Goal: Contribute content: Contribute content

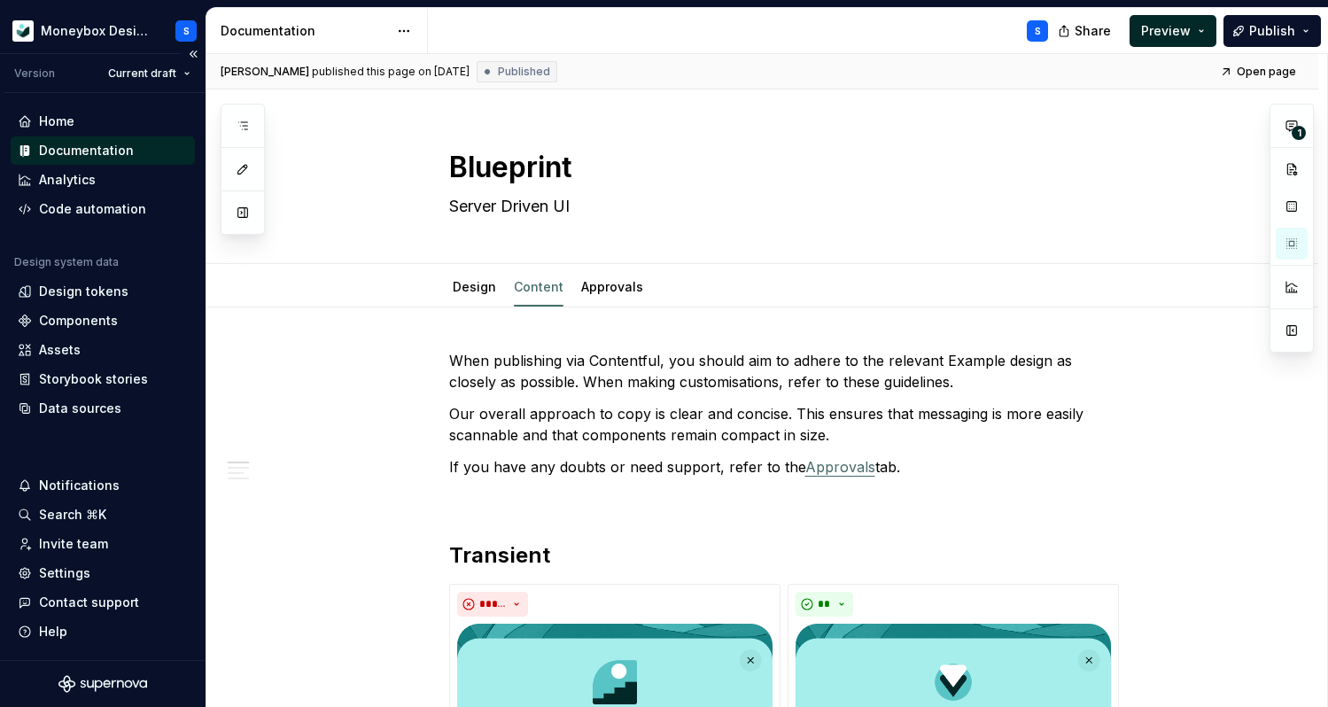
scroll to position [186, 0]
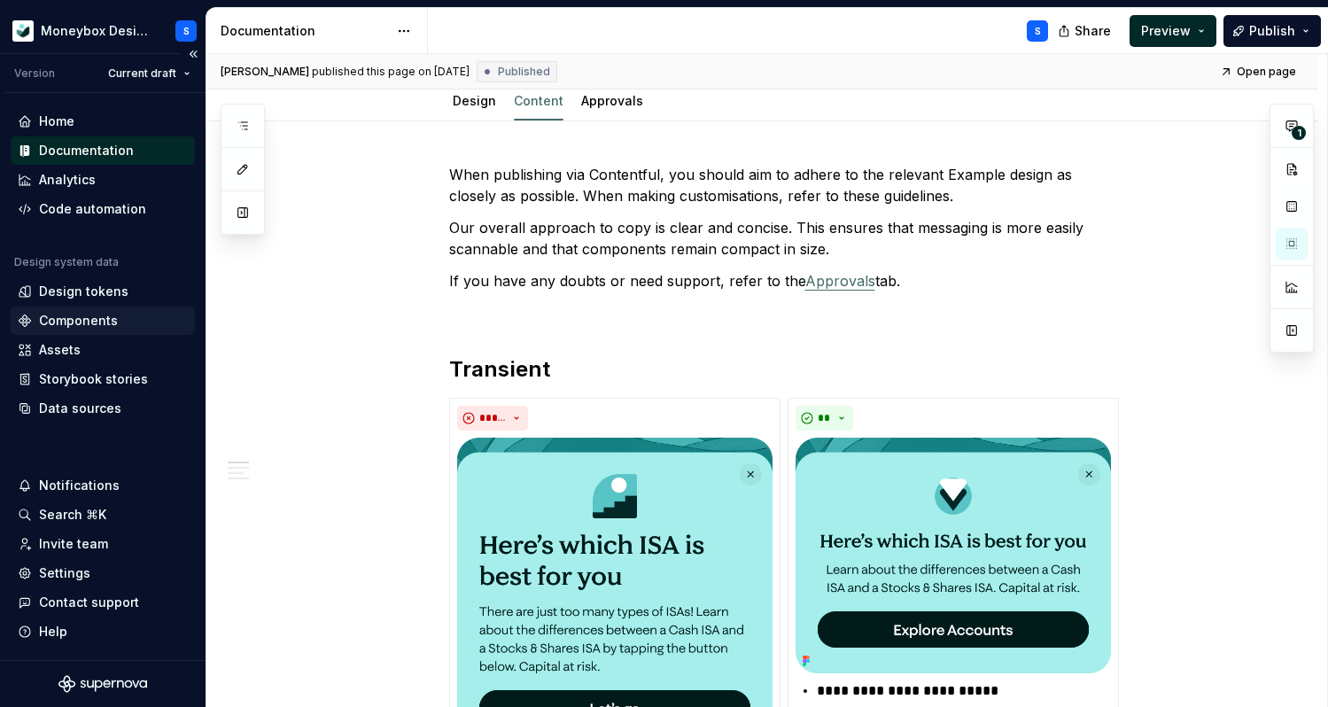
click at [122, 322] on div "Components" at bounding box center [103, 321] width 170 height 18
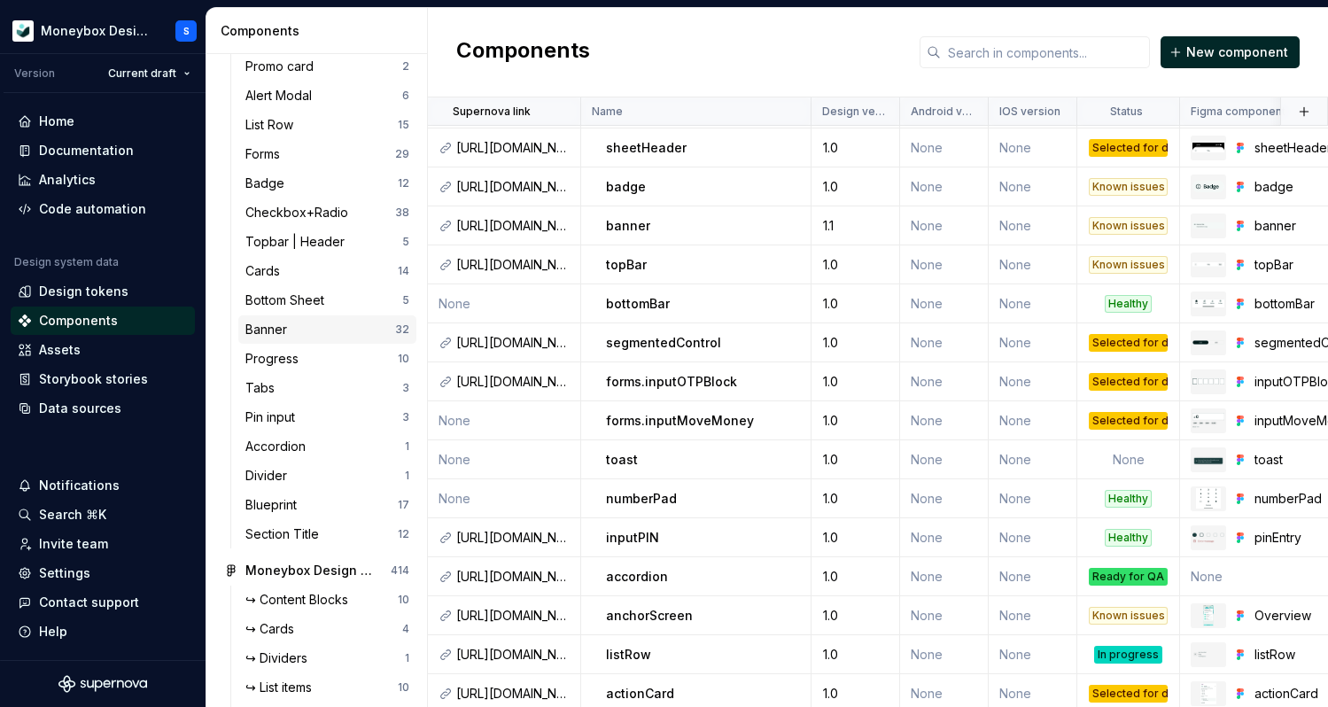
scroll to position [263, 0]
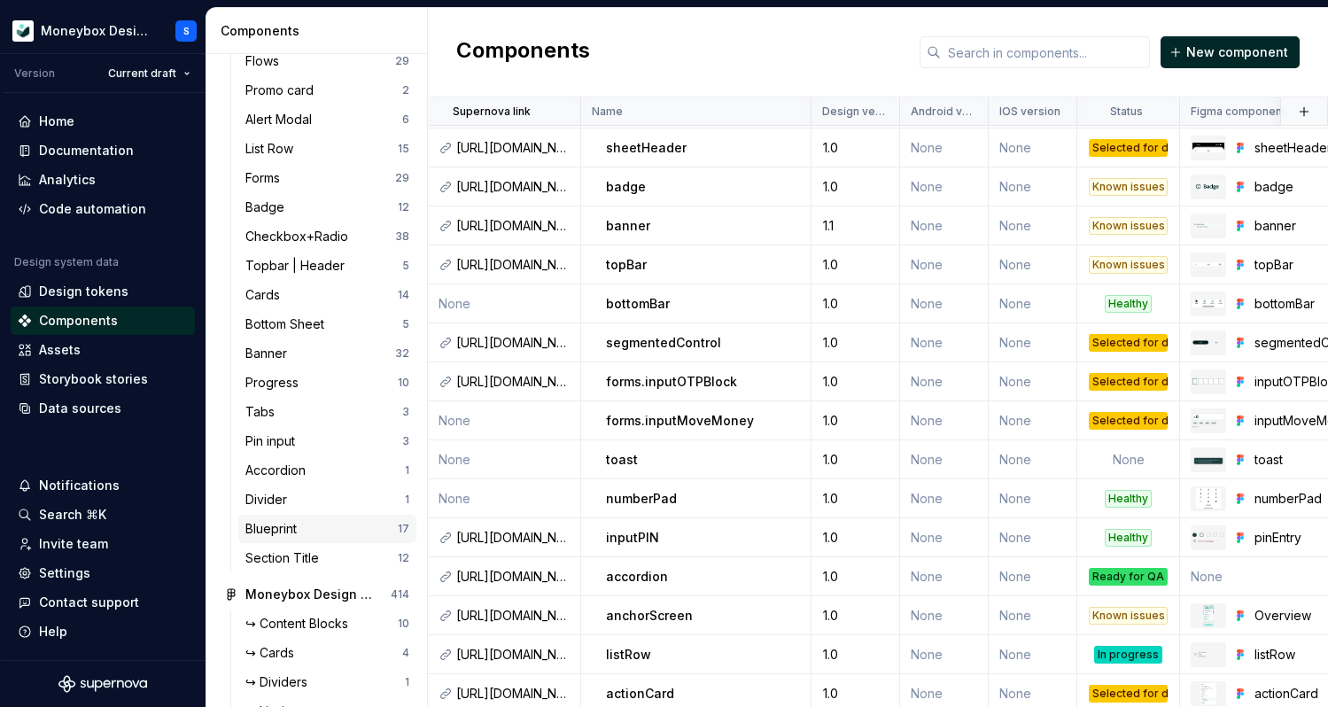
click at [330, 524] on div "Blueprint" at bounding box center [321, 529] width 152 height 18
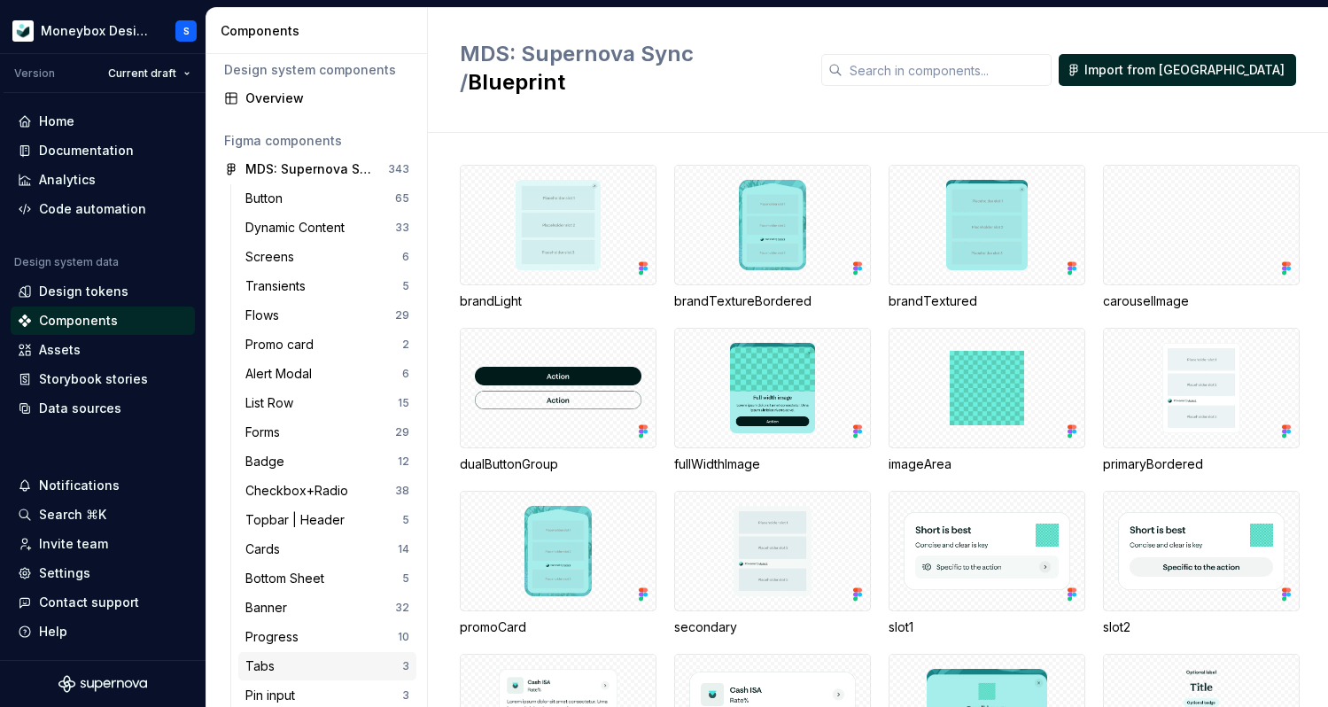
scroll to position [6, 0]
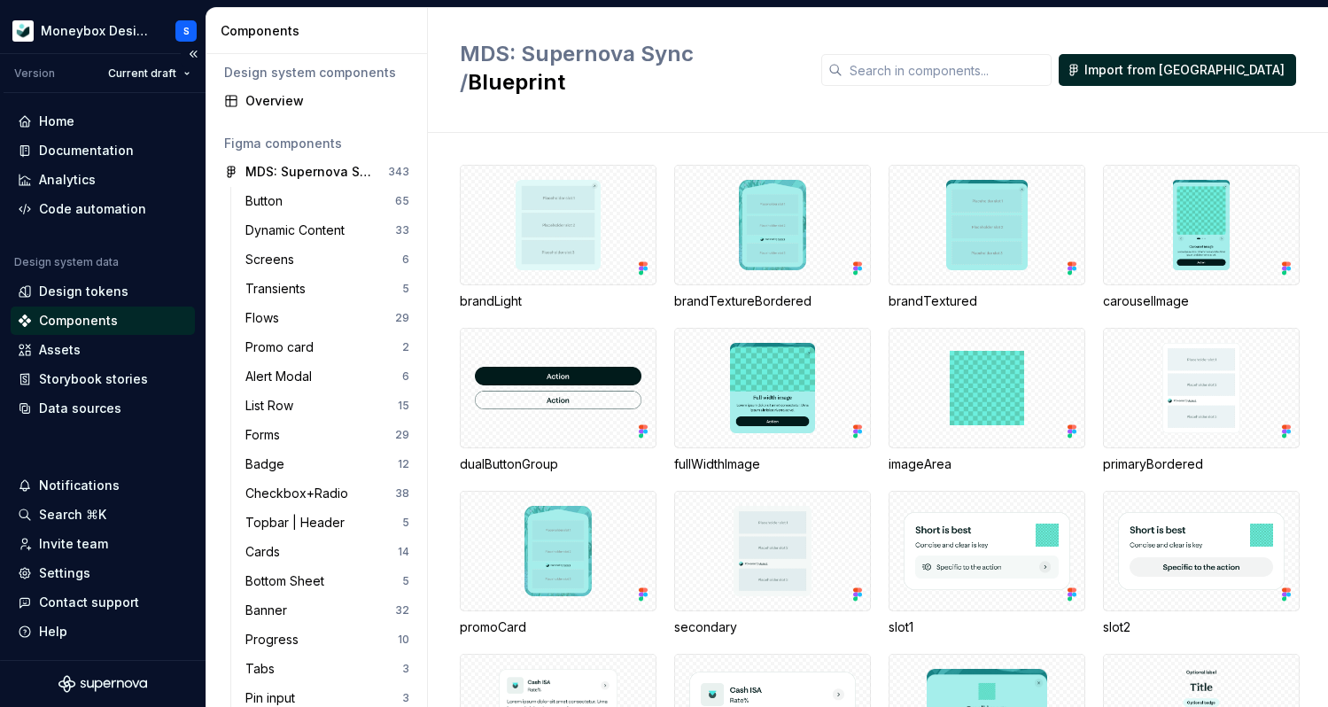
click at [137, 320] on div "Components" at bounding box center [103, 321] width 170 height 18
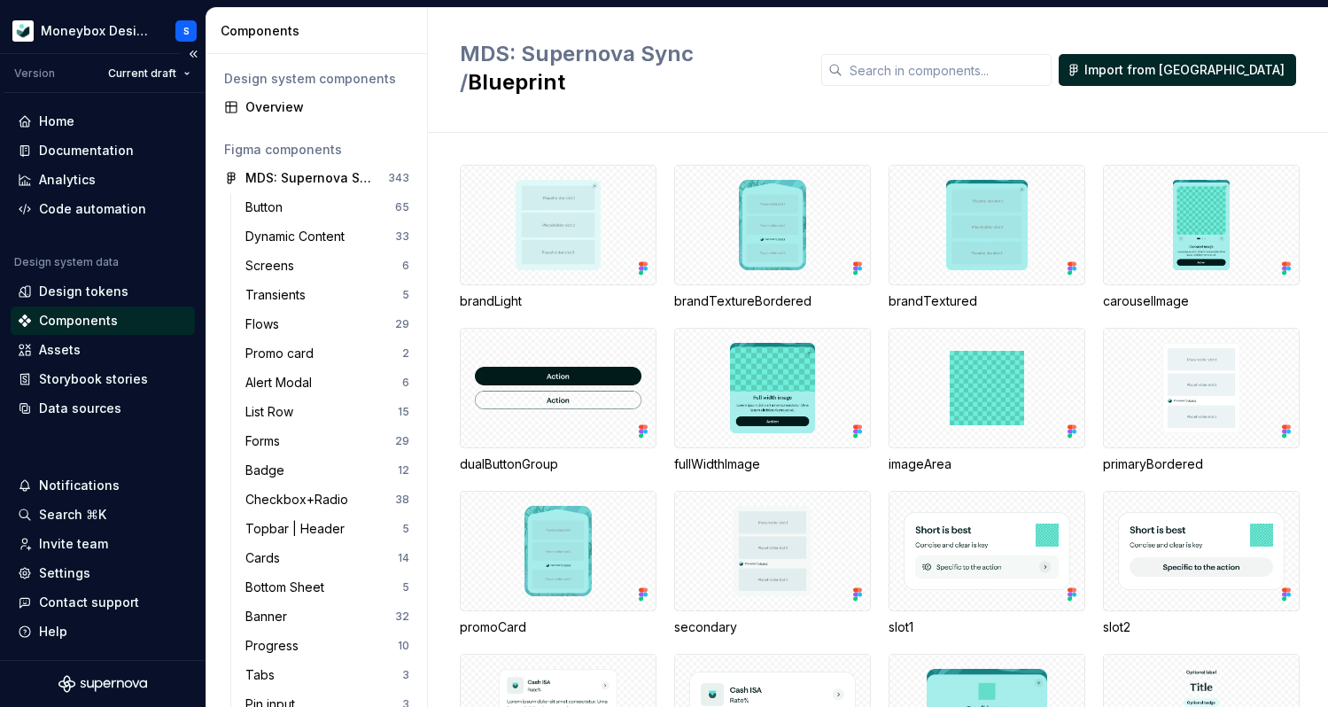
click at [102, 321] on div "Components" at bounding box center [78, 321] width 79 height 18
click at [304, 111] on div "Overview" at bounding box center [327, 107] width 164 height 18
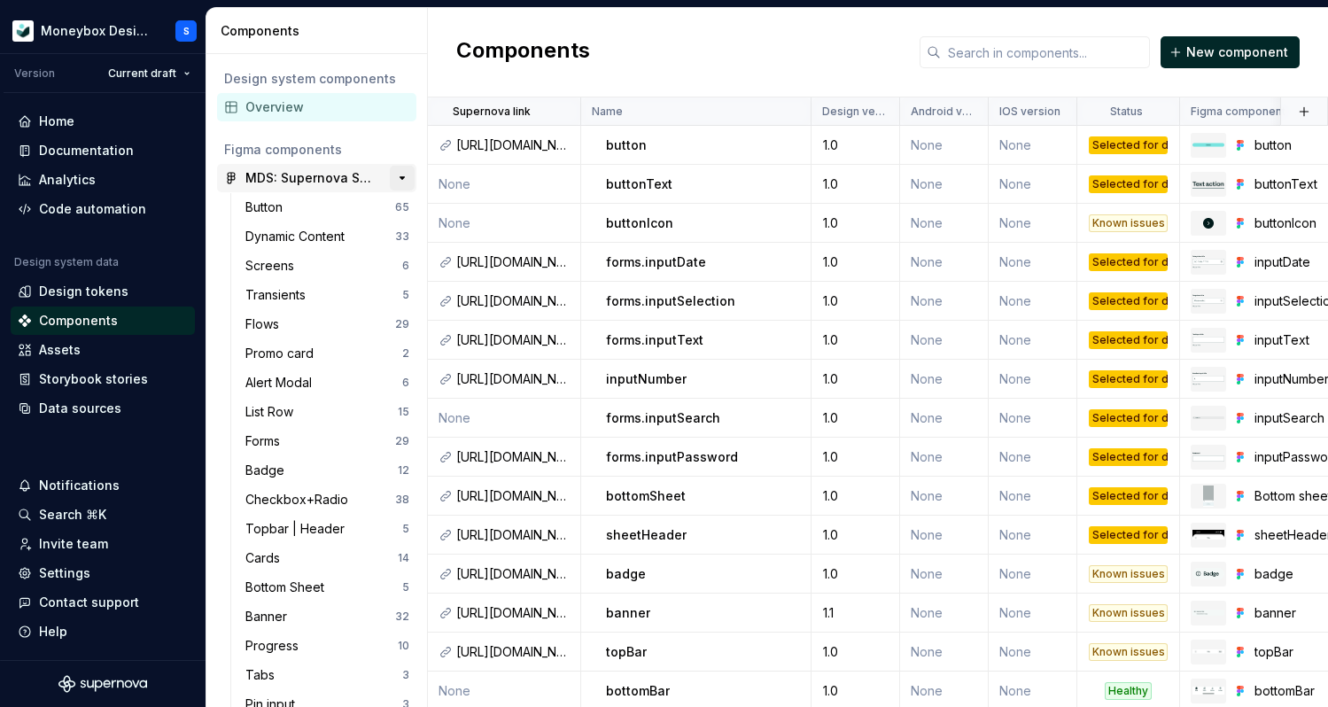
click at [395, 174] on button "button" at bounding box center [402, 178] width 25 height 25
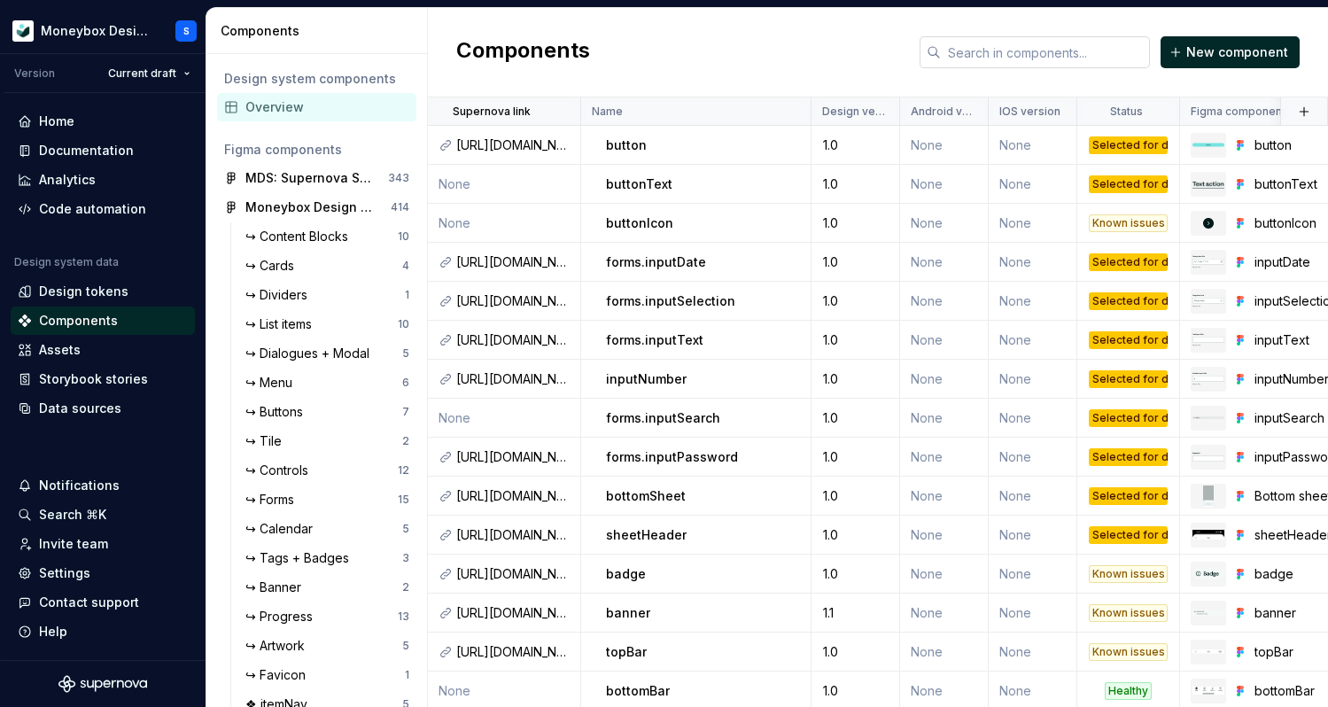
click at [1035, 58] on input "text" at bounding box center [1045, 52] width 209 height 32
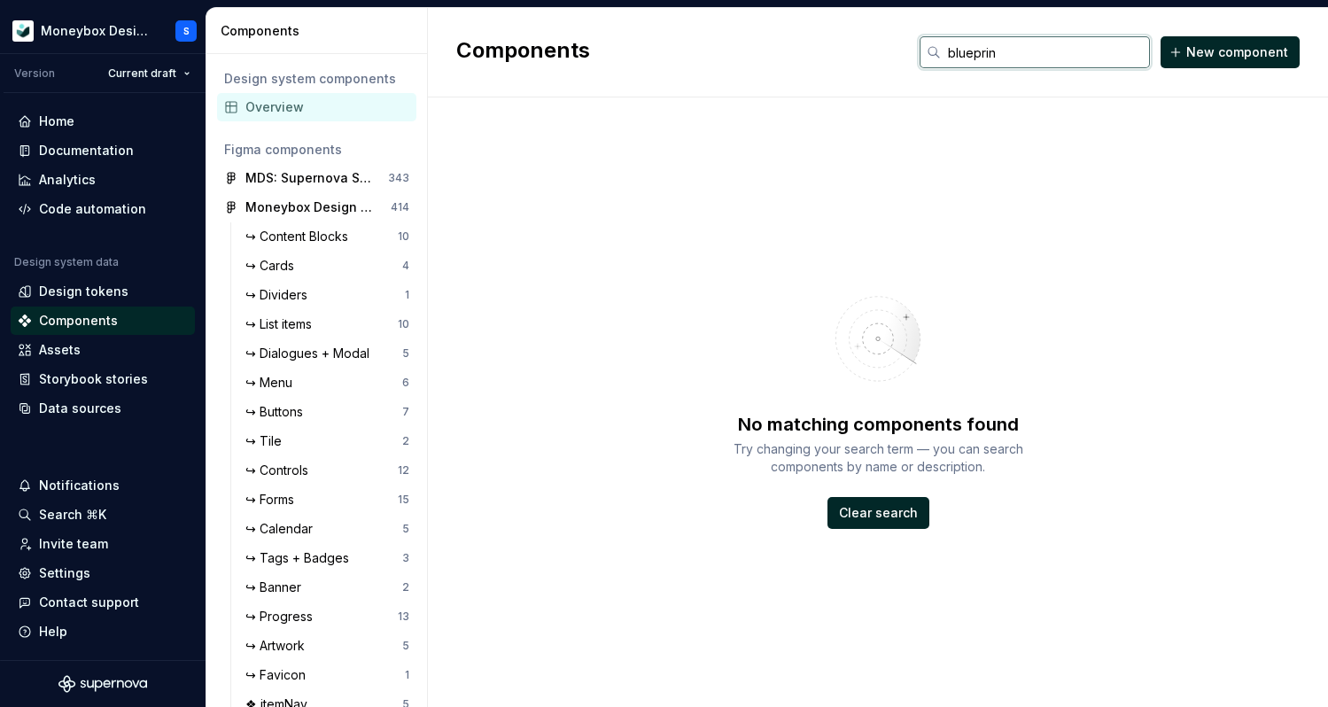
type input "blueprint"
drag, startPoint x: 1062, startPoint y: 57, endPoint x: 923, endPoint y: 56, distance: 139.1
click at [923, 56] on div "Components blueprint New component" at bounding box center [878, 52] width 900 height 89
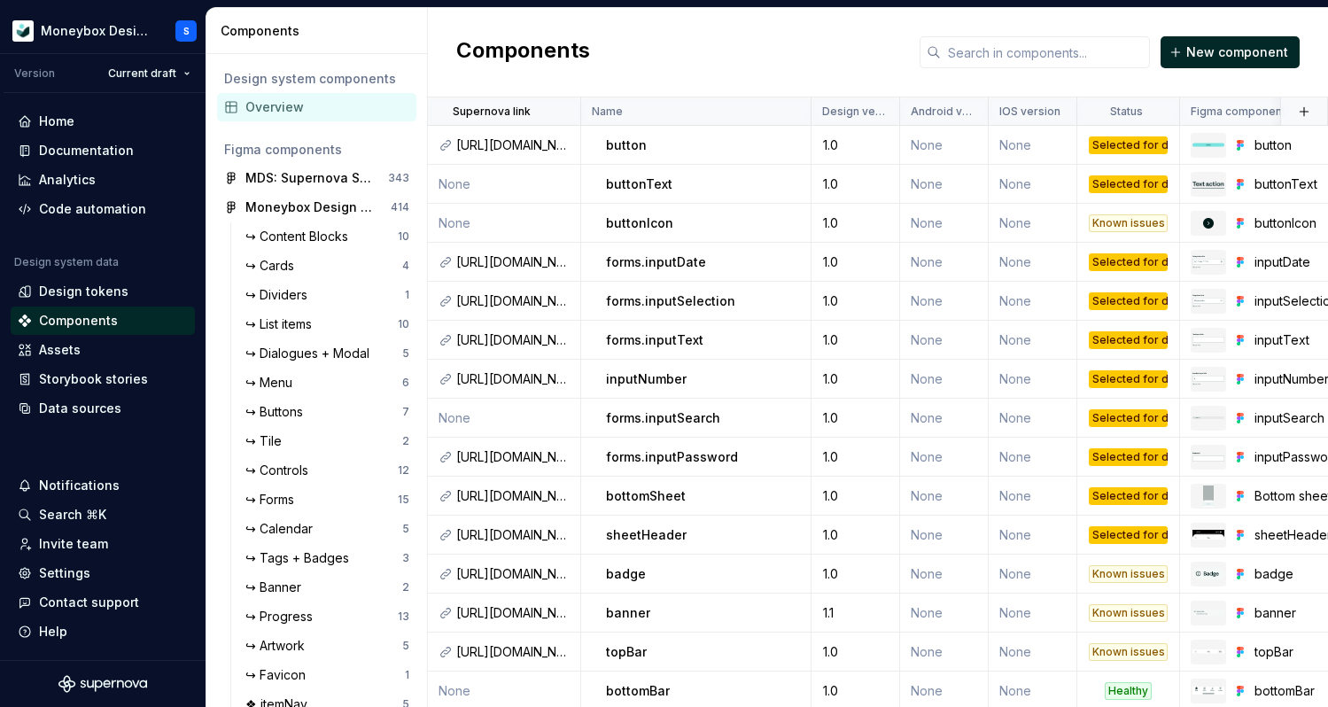
click at [764, 58] on div "Components New component" at bounding box center [878, 52] width 900 height 89
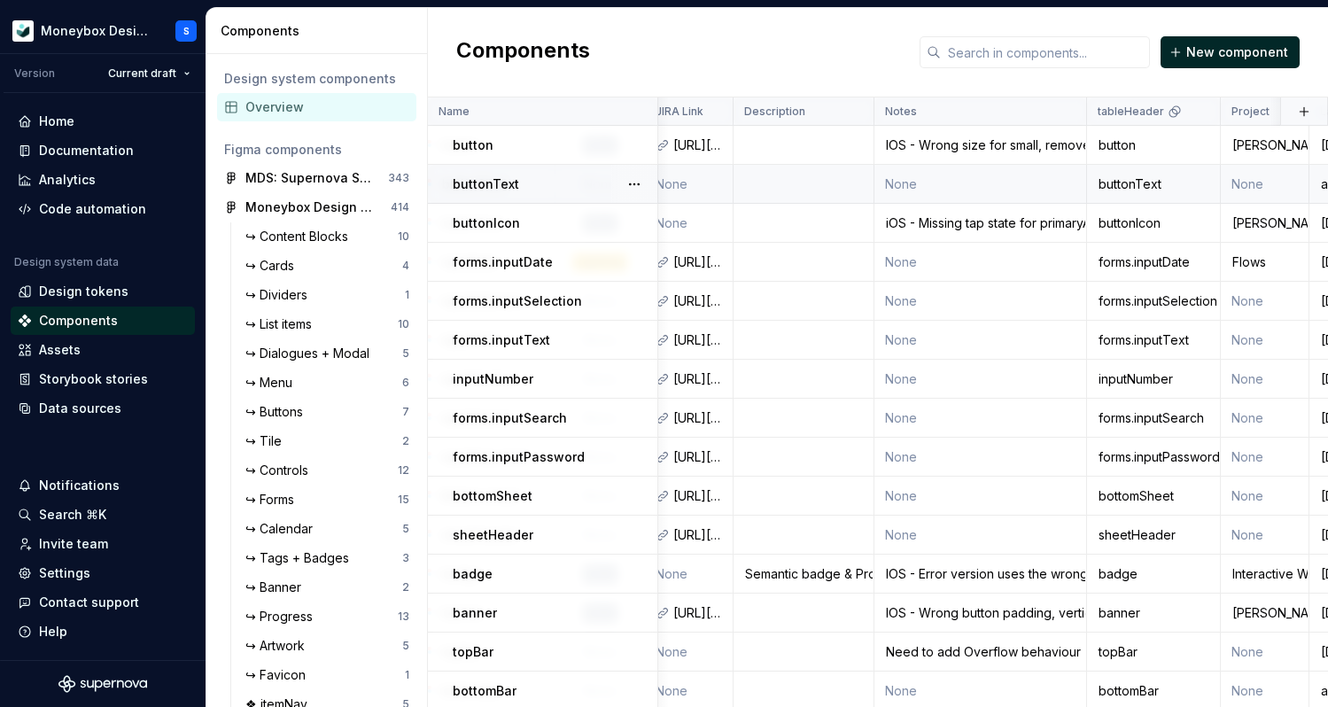
scroll to position [0, 757]
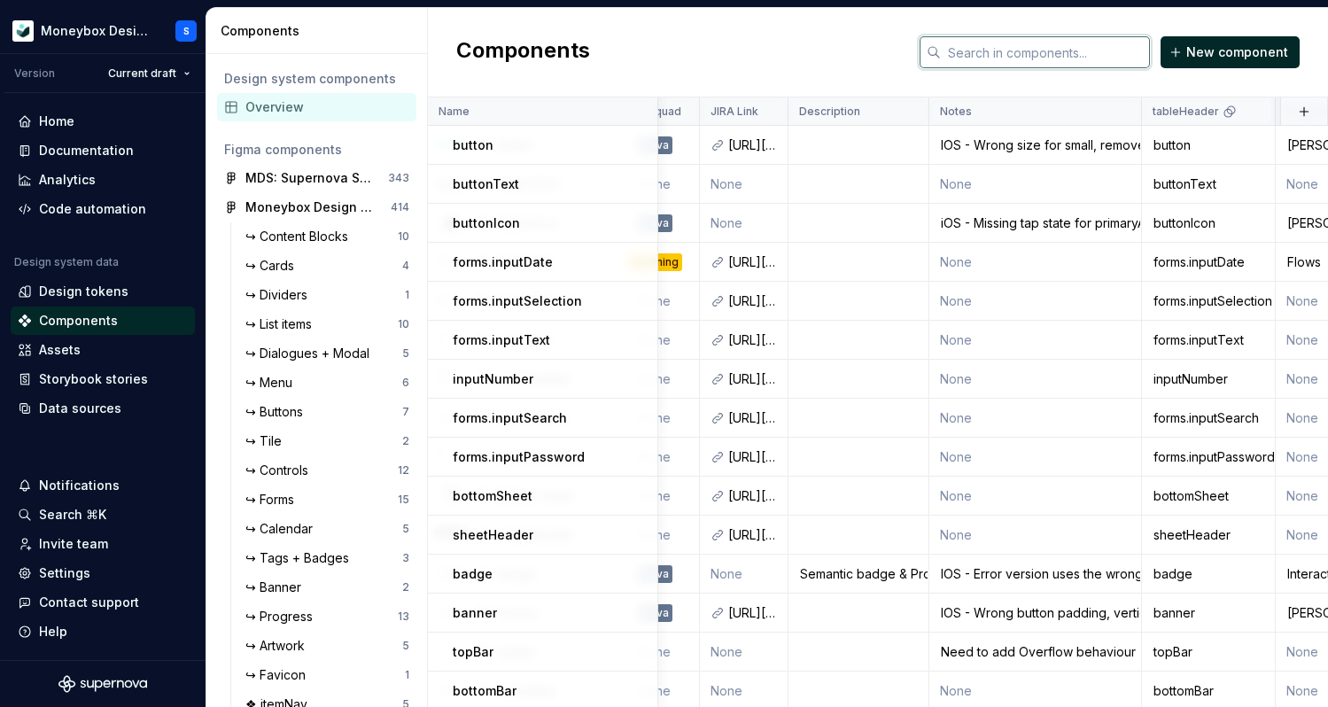
click at [1048, 46] on input "text" at bounding box center [1045, 52] width 209 height 32
click at [1036, 49] on input "text" at bounding box center [1045, 52] width 209 height 32
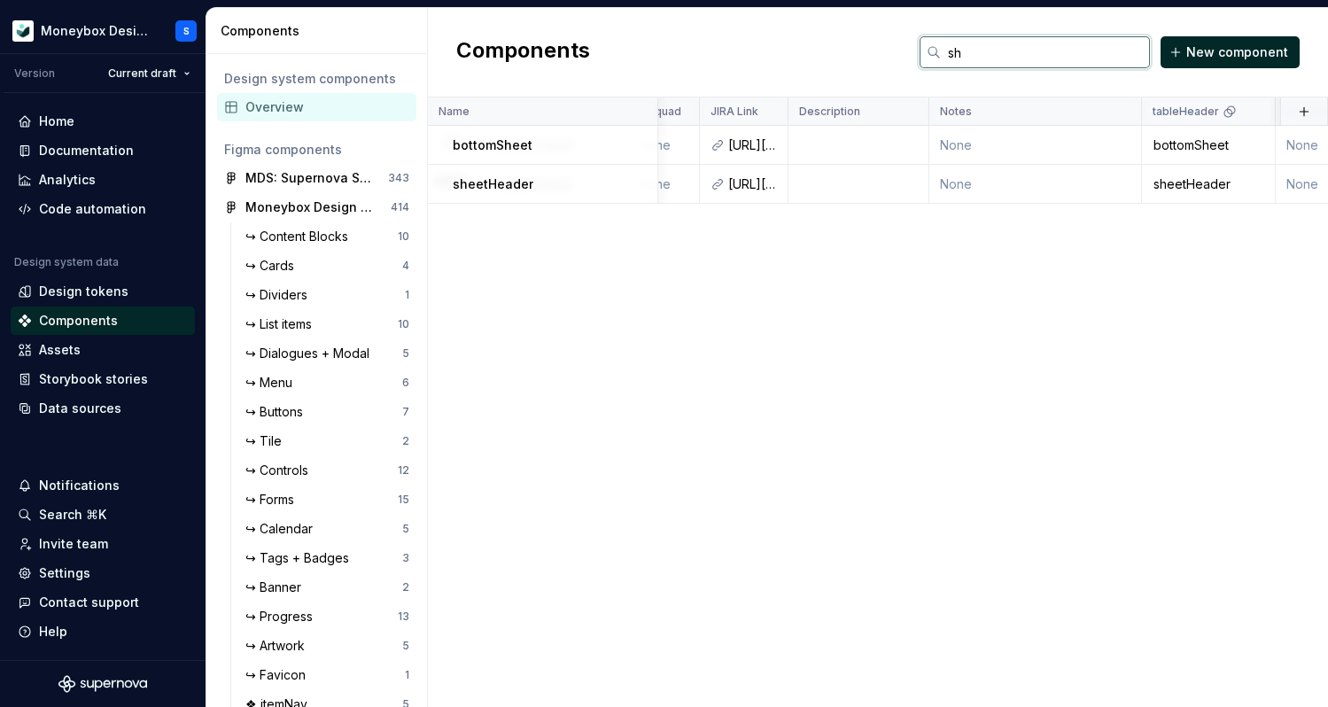
type input "s"
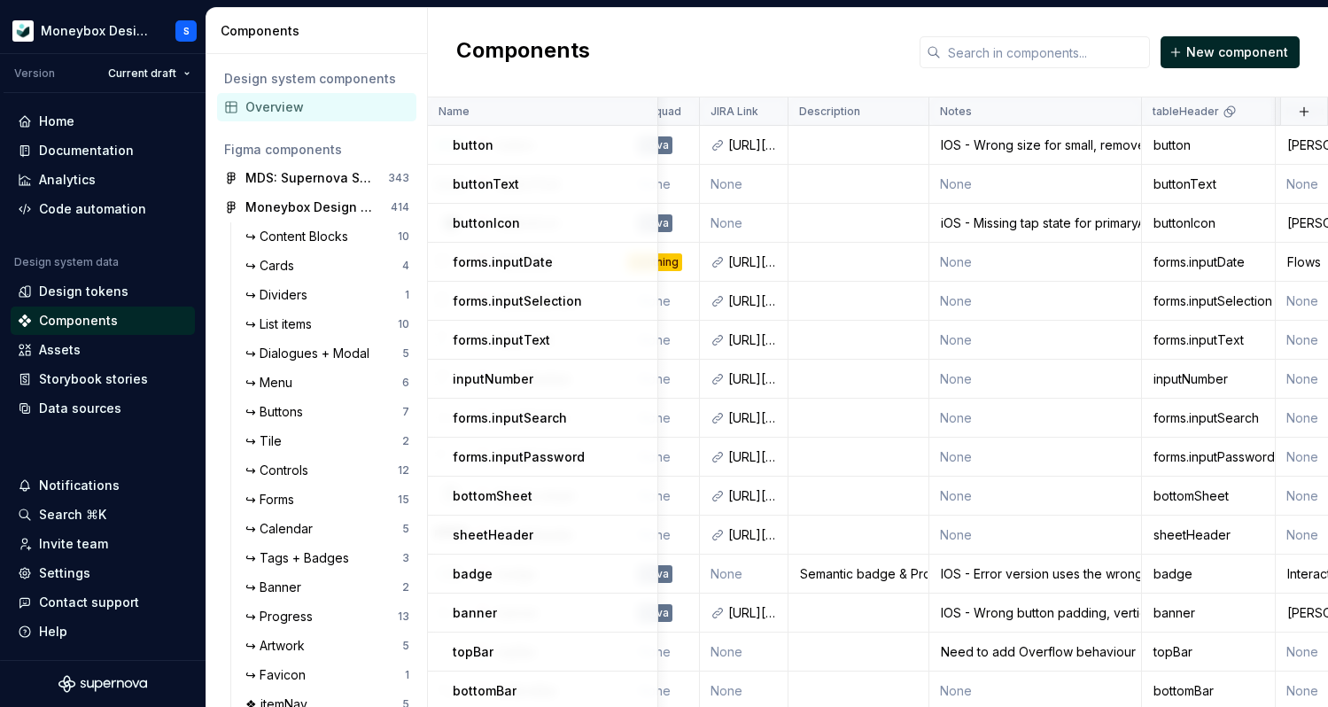
click at [796, 79] on div "Components New component" at bounding box center [878, 52] width 900 height 89
click at [834, 145] on td at bounding box center [858, 145] width 141 height 39
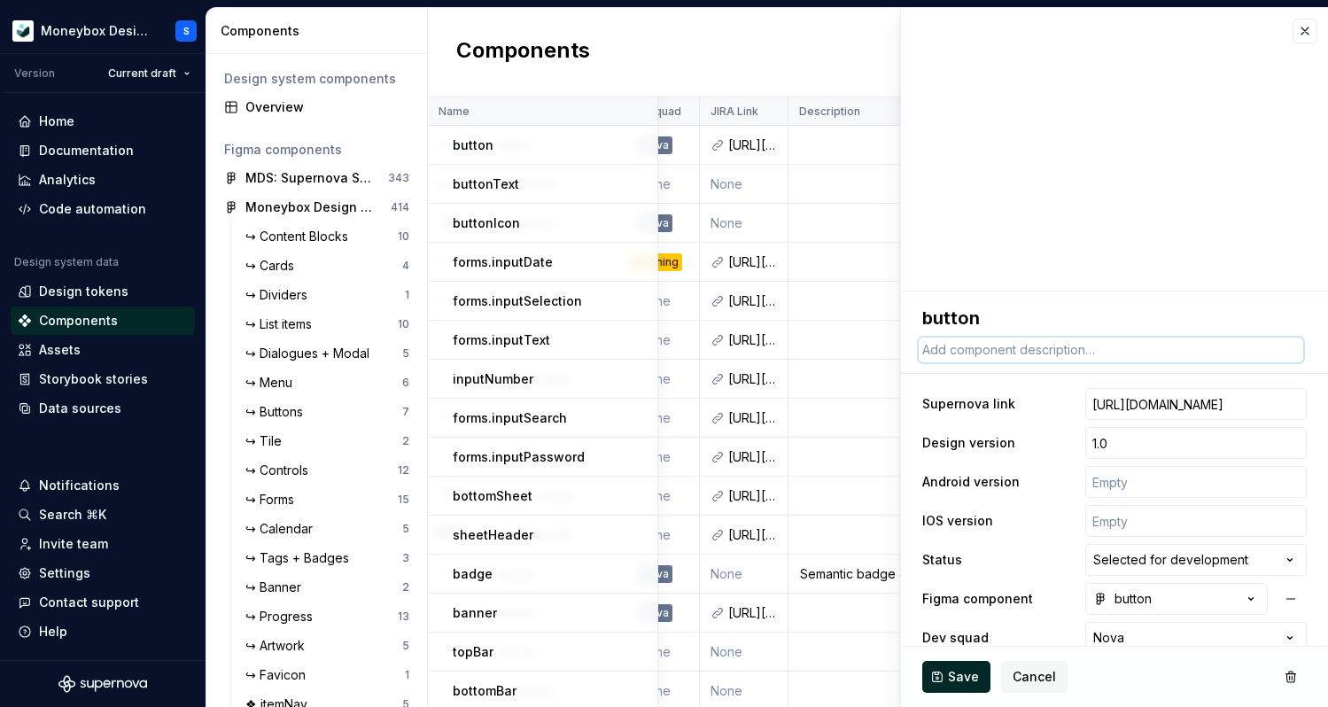
click at [989, 346] on textarea at bounding box center [1111, 349] width 384 height 25
type textarea "*"
type textarea "B"
type textarea "*"
type textarea "Bl"
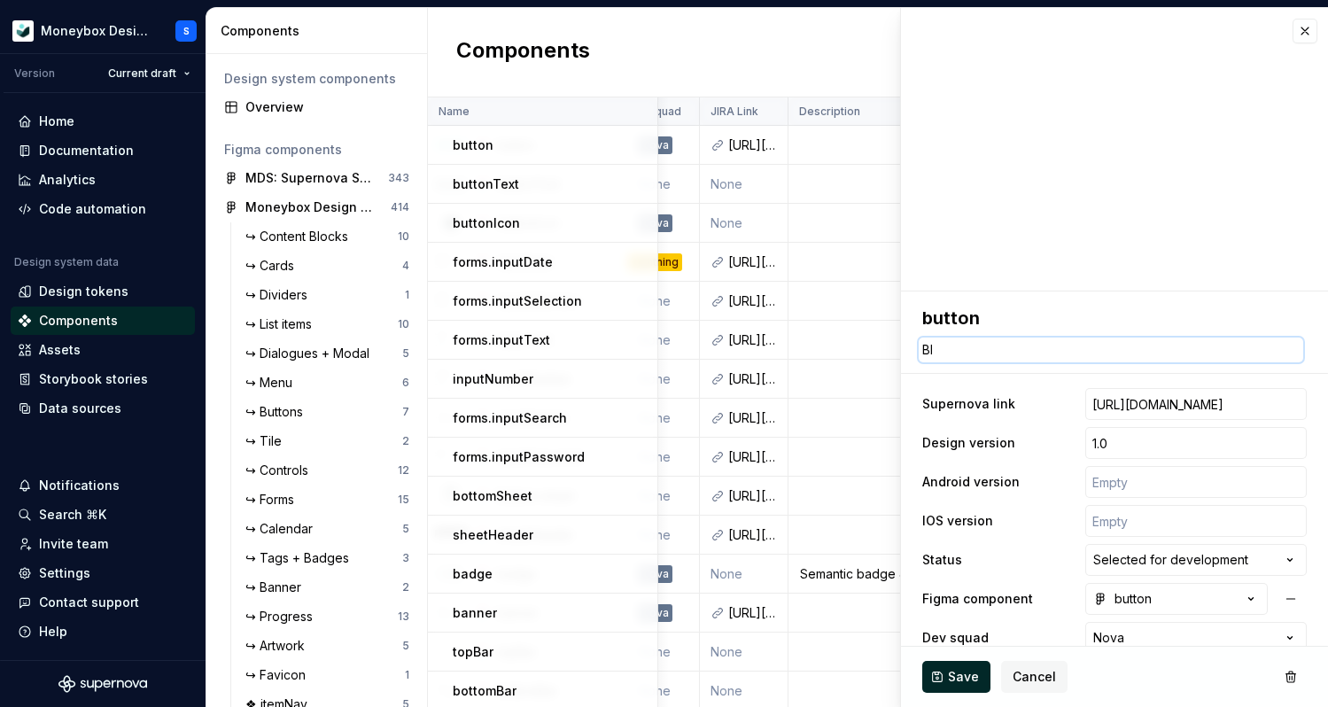
type textarea "*"
type textarea "Bli"
type textarea "*"
type textarea "Blie"
type textarea "*"
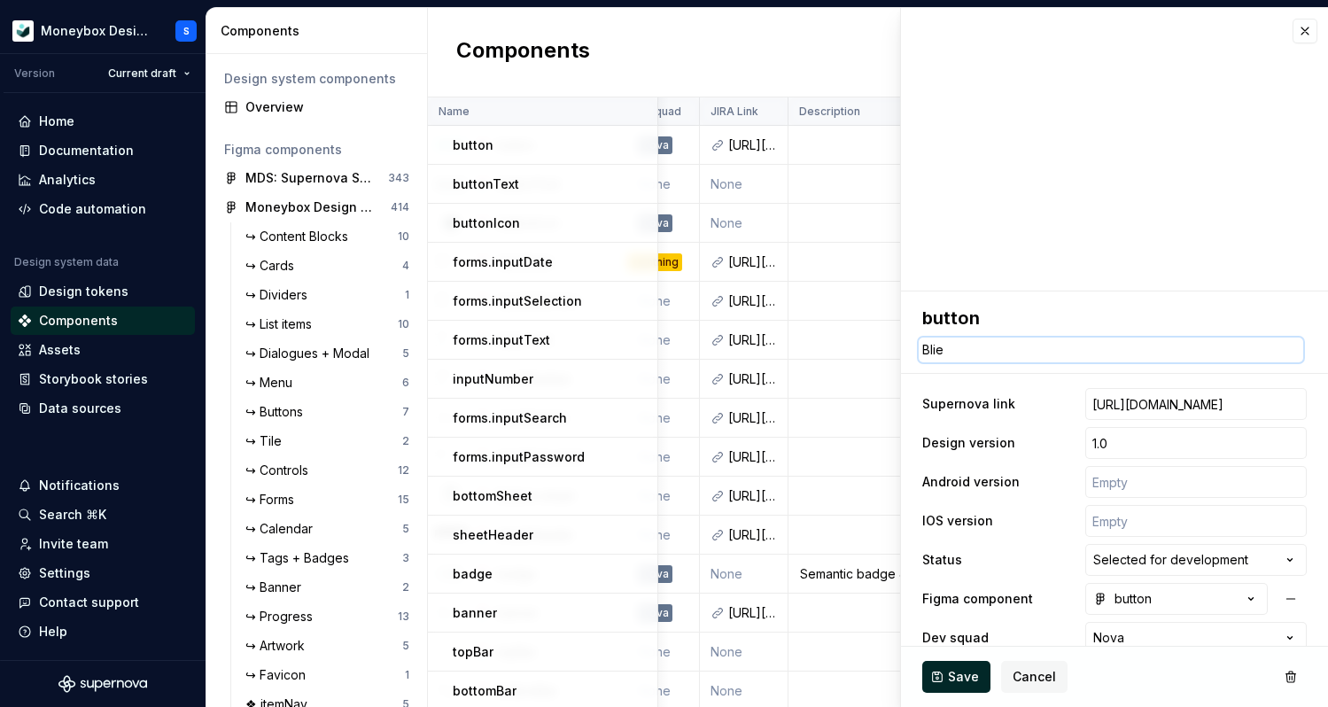
type textarea "Bli"
type textarea "*"
type textarea "Bl"
type textarea "*"
type textarea "Blu"
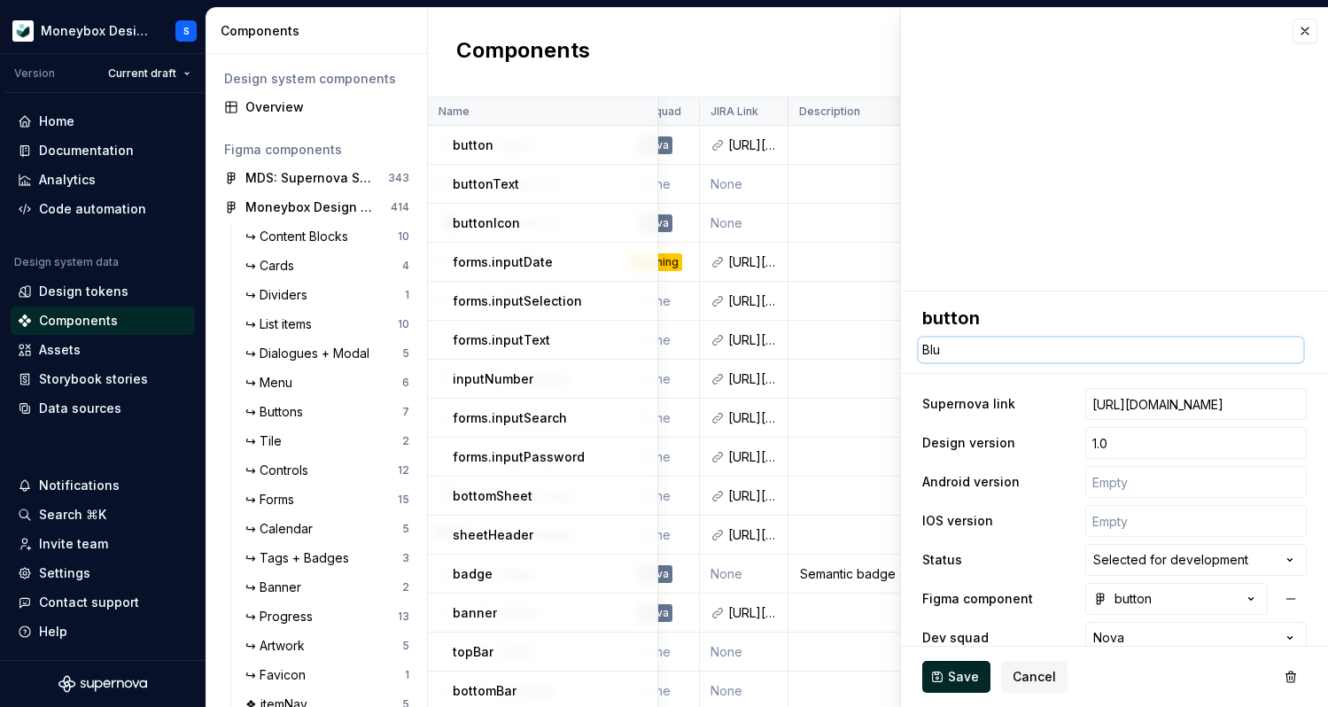
type textarea "*"
type textarea "Blue"
type textarea "*"
type textarea "Bluep"
type textarea "*"
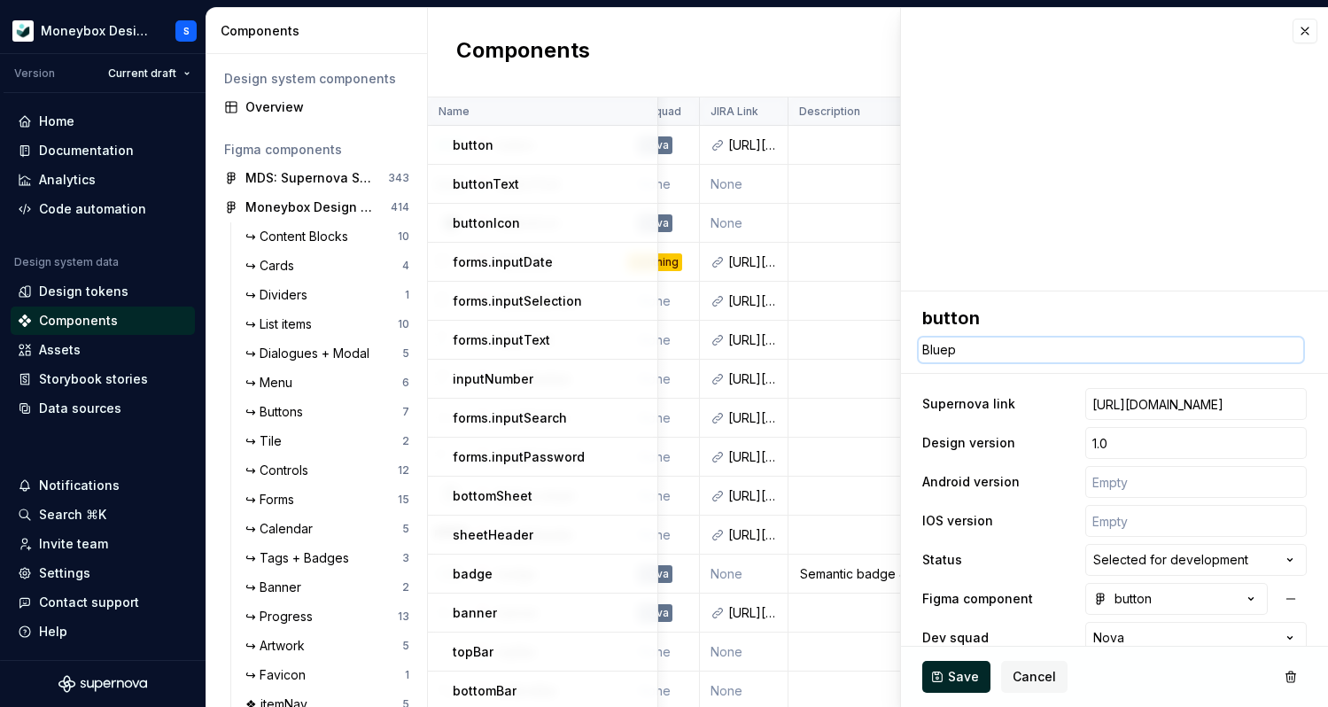
type textarea "Bluepr"
type textarea "*"
type textarea "Bluepri"
type textarea "*"
type textarea "Blueprin"
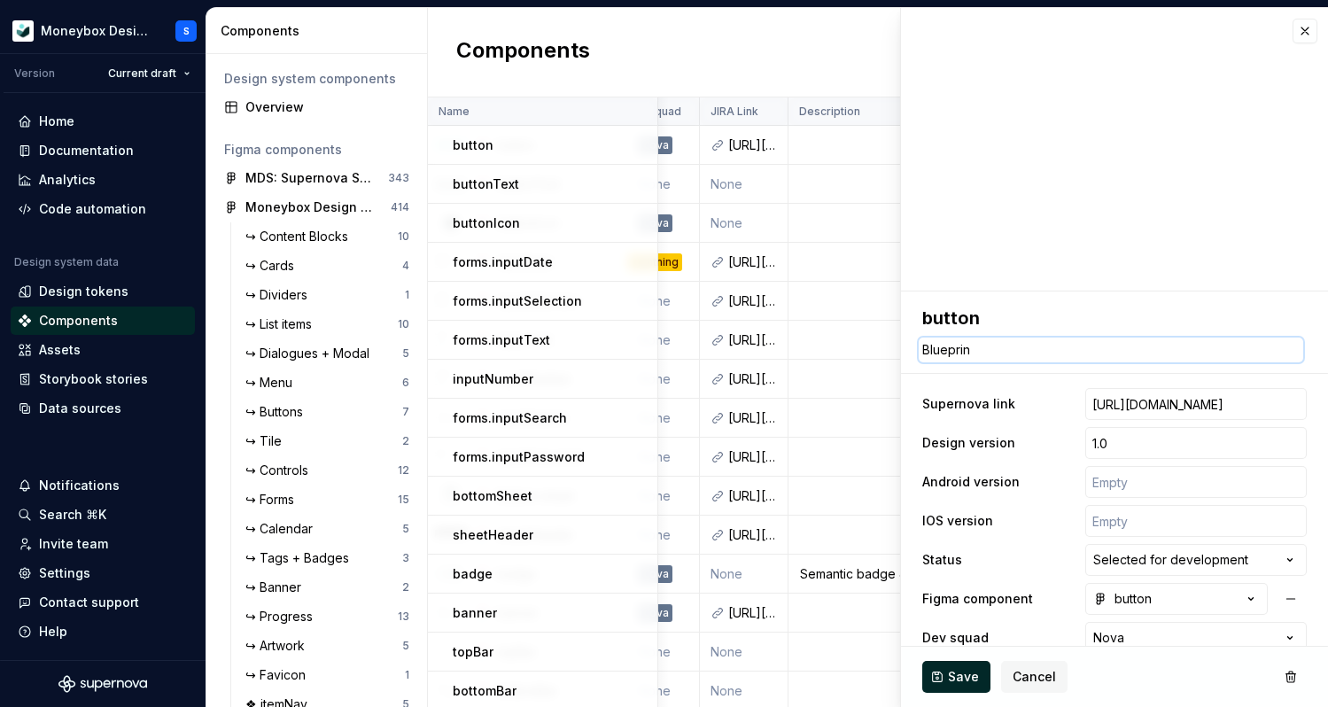
type textarea "*"
type textarea "Blueprint"
type textarea "*"
type textarea "Blueprint"
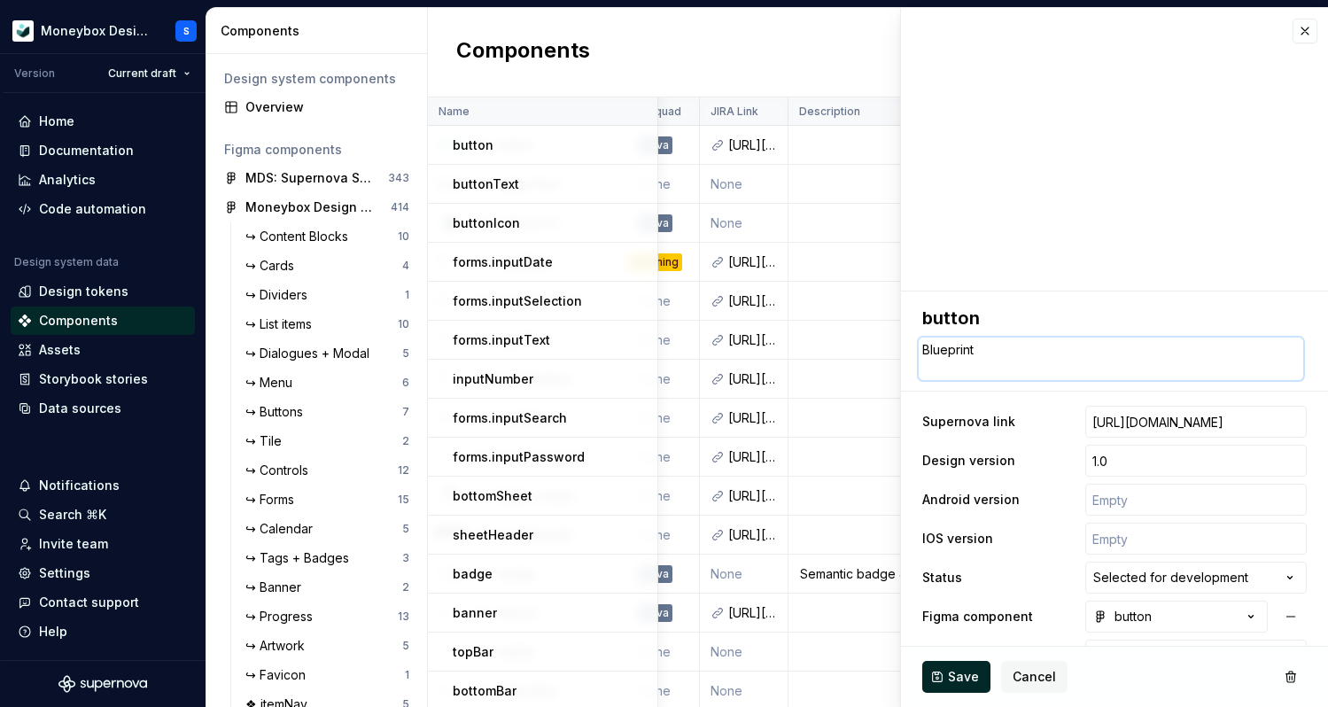
type textarea "*"
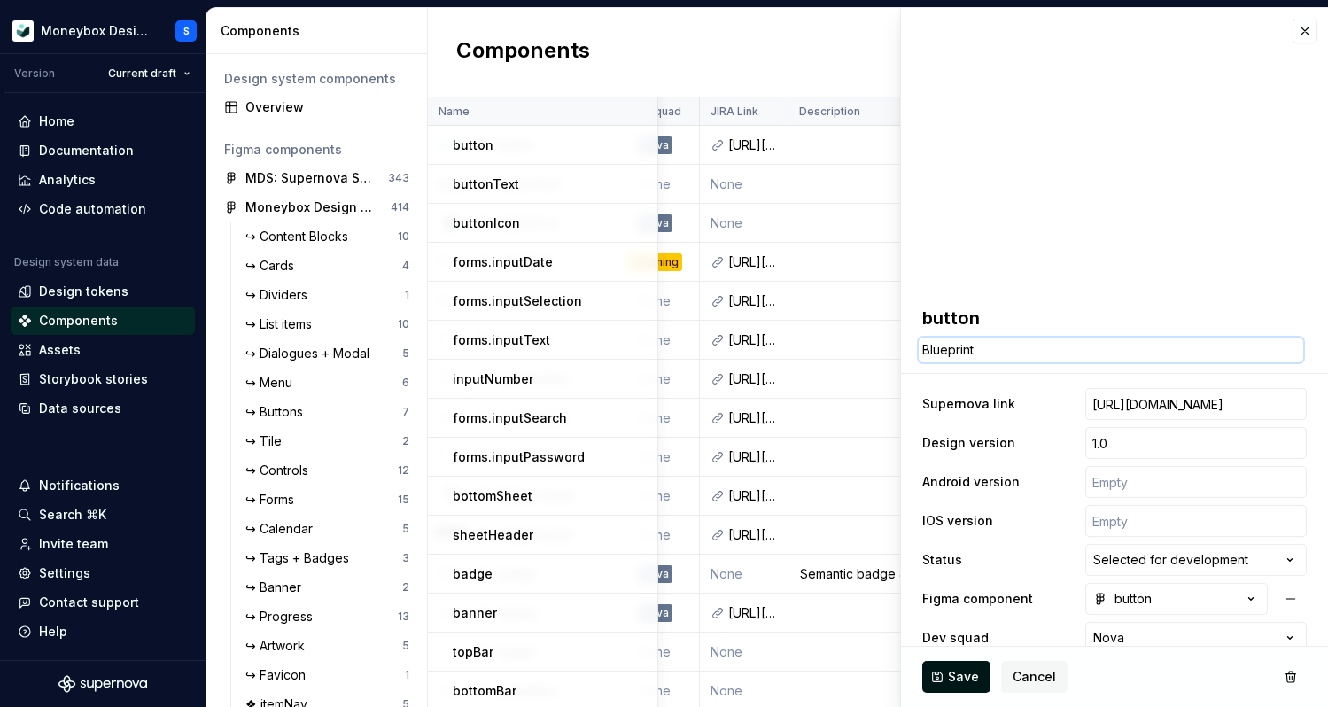
type textarea "Blueprint"
click at [949, 680] on span "Save" at bounding box center [963, 677] width 31 height 18
type textarea "*"
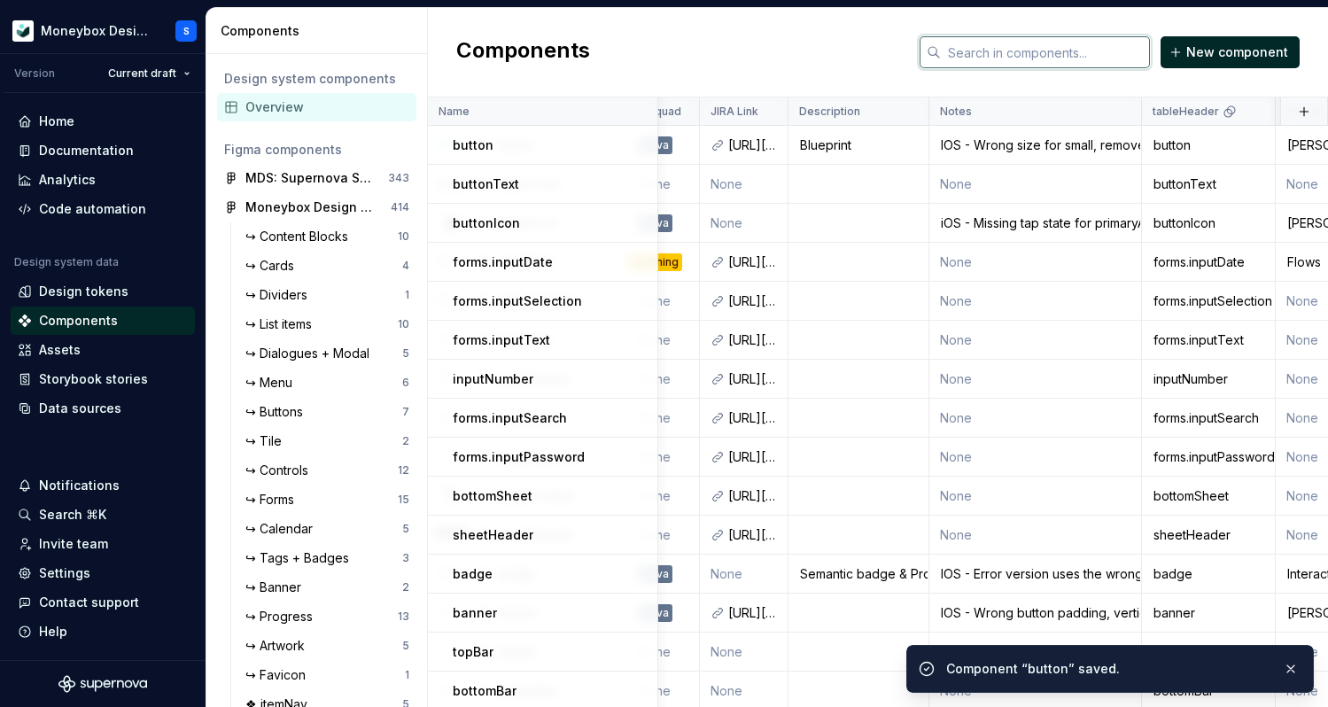
click at [1038, 51] on input "text" at bounding box center [1045, 52] width 209 height 32
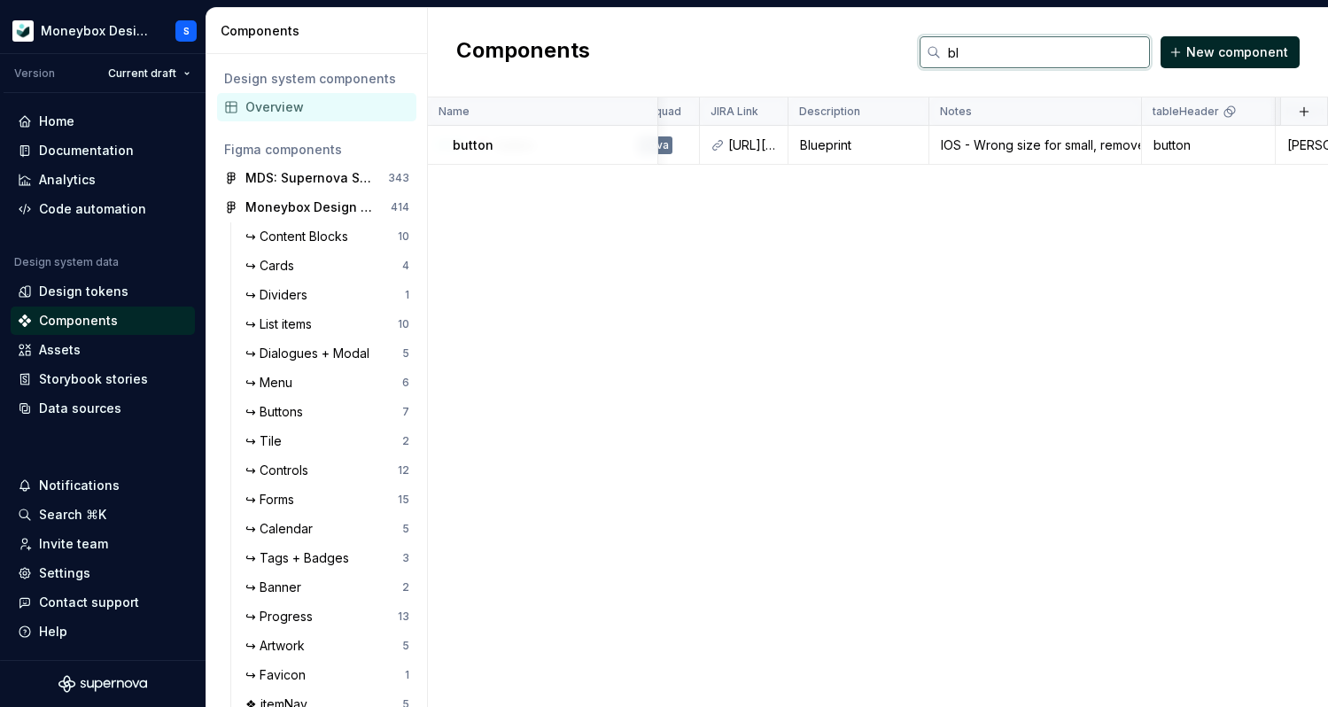
type input "b"
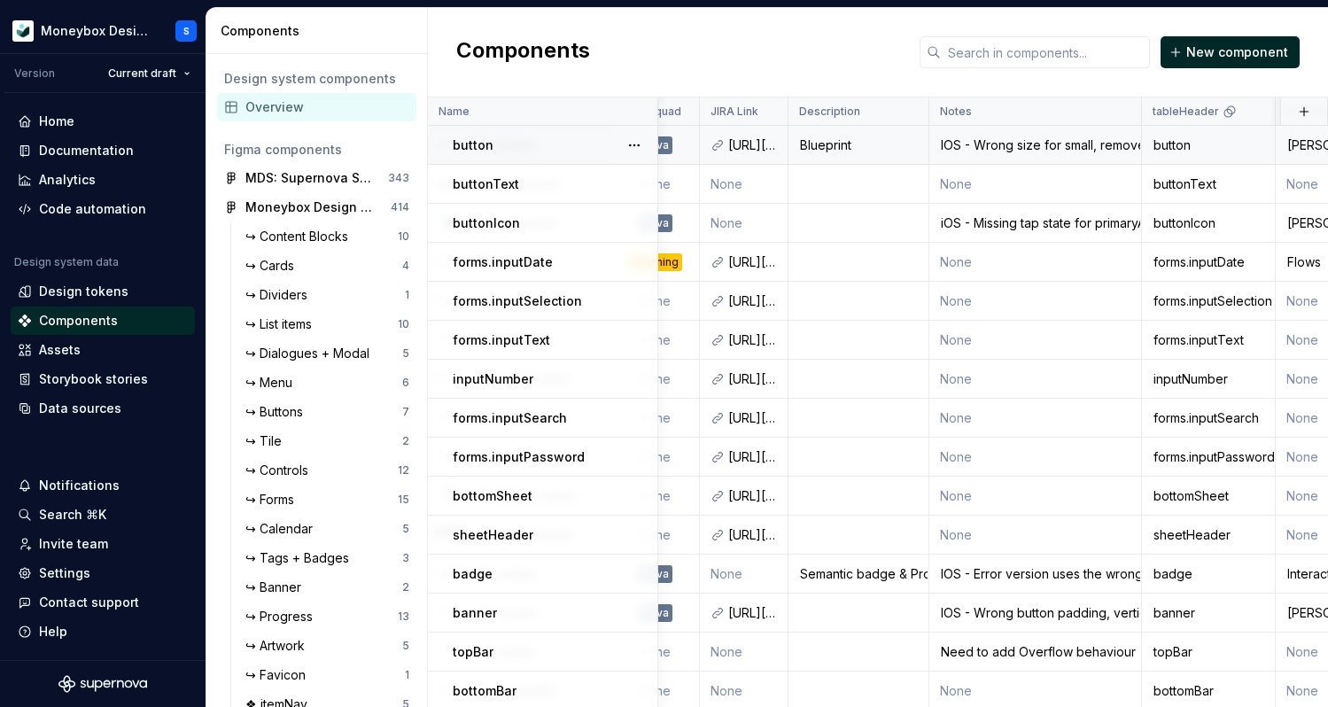
click at [834, 151] on div "Blueprint" at bounding box center [858, 145] width 138 height 18
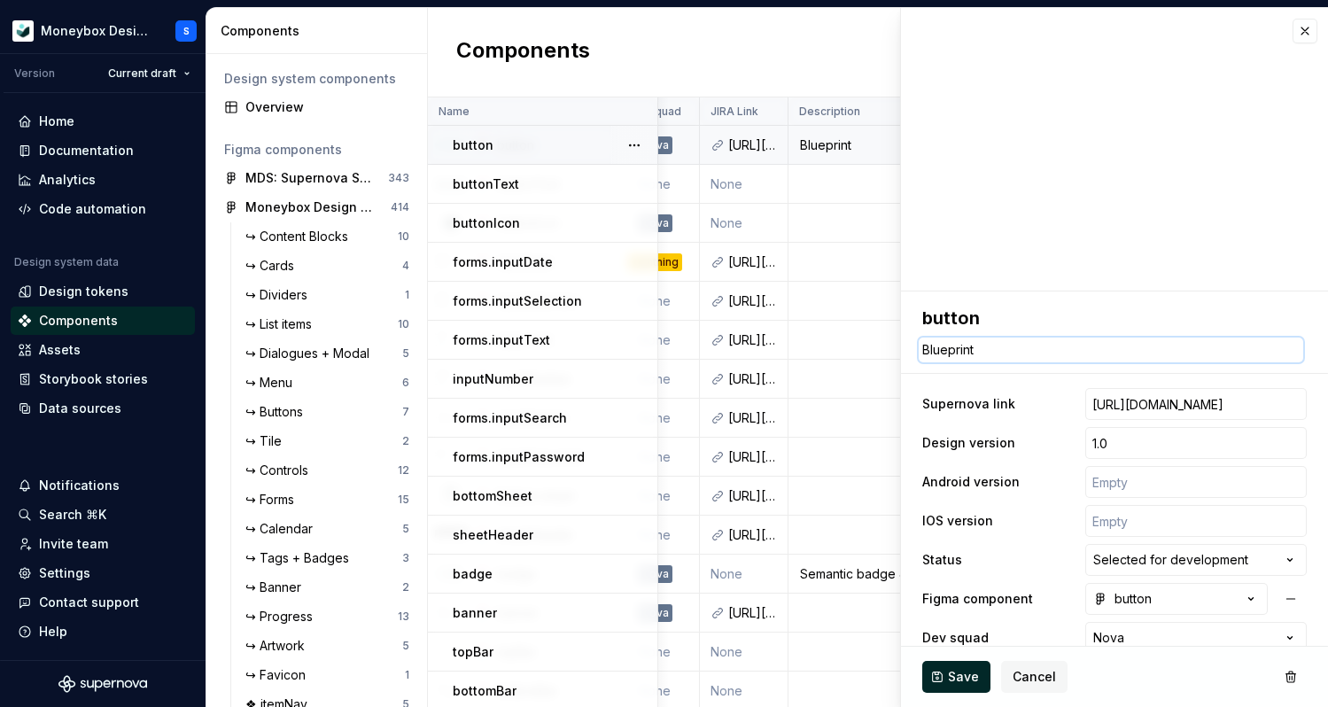
click at [994, 345] on textarea "Blueprint" at bounding box center [1111, 349] width 384 height 25
drag, startPoint x: 1006, startPoint y: 345, endPoint x: 877, endPoint y: 344, distance: 129.3
click at [877, 344] on body "Moneybox Design System S Version Current draft Home Documentation Analytics Cod…" at bounding box center [664, 353] width 1328 height 707
type textarea "*"
click at [951, 670] on span "Save" at bounding box center [963, 677] width 31 height 18
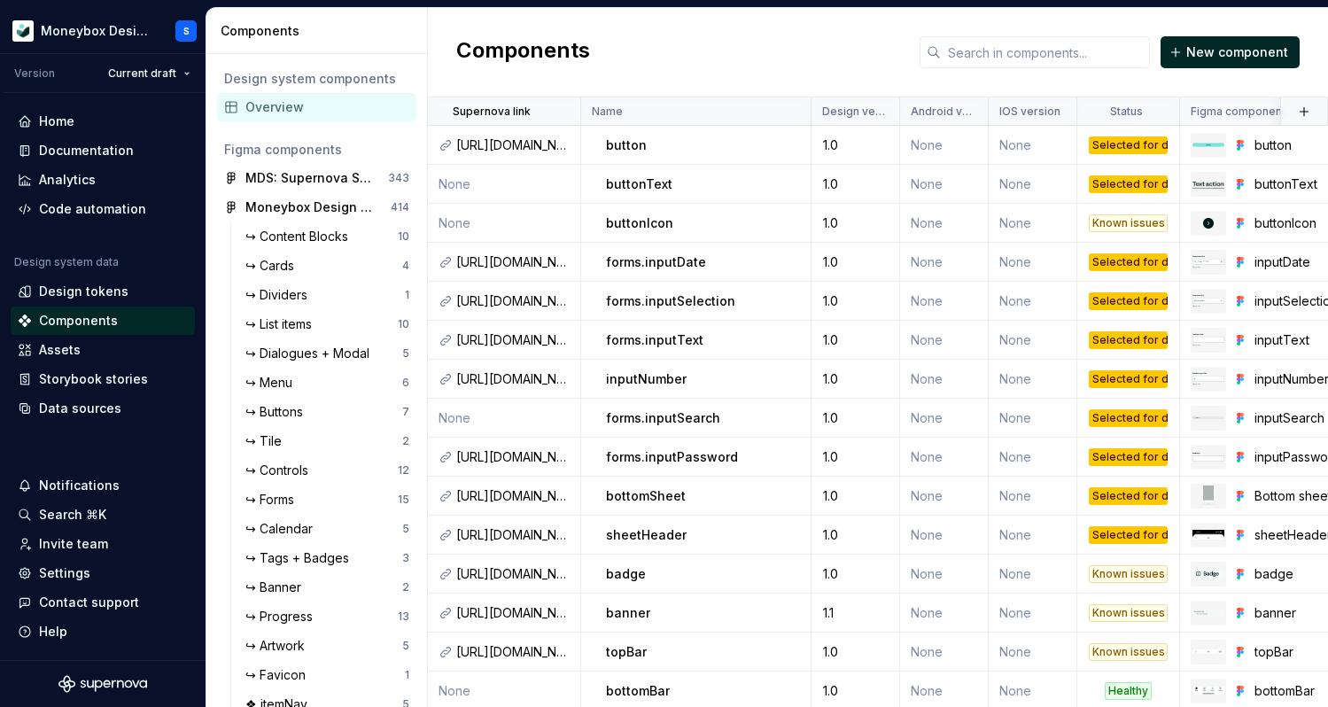
click at [277, 106] on div "Overview" at bounding box center [327, 107] width 164 height 18
drag, startPoint x: 459, startPoint y: 48, endPoint x: 630, endPoint y: 49, distance: 171.0
click at [630, 49] on div "Components New component" at bounding box center [878, 52] width 900 height 89
drag, startPoint x: 457, startPoint y: 50, endPoint x: 618, endPoint y: 50, distance: 161.2
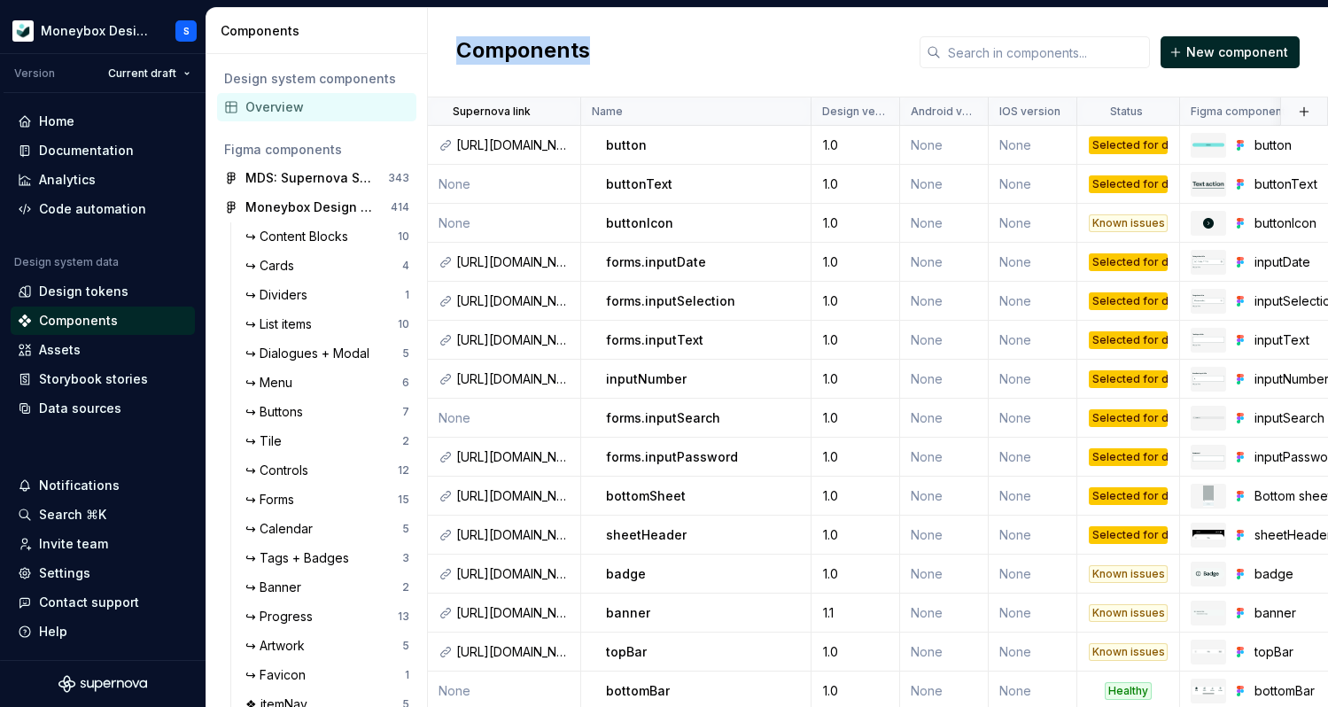
click at [617, 50] on div "Components New component" at bounding box center [878, 52] width 900 height 89
click at [618, 50] on div "Components New component" at bounding box center [878, 52] width 900 height 89
click at [400, 208] on button "button" at bounding box center [402, 207] width 25 height 25
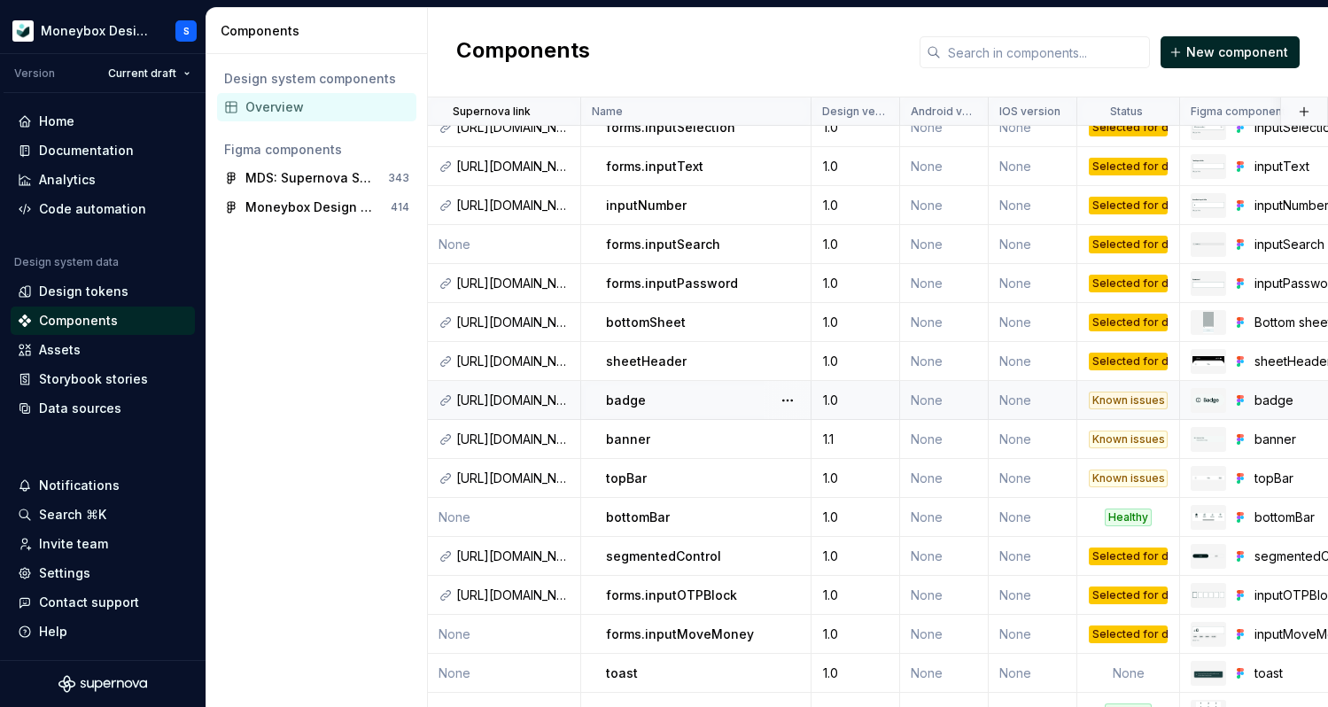
scroll to position [510, 0]
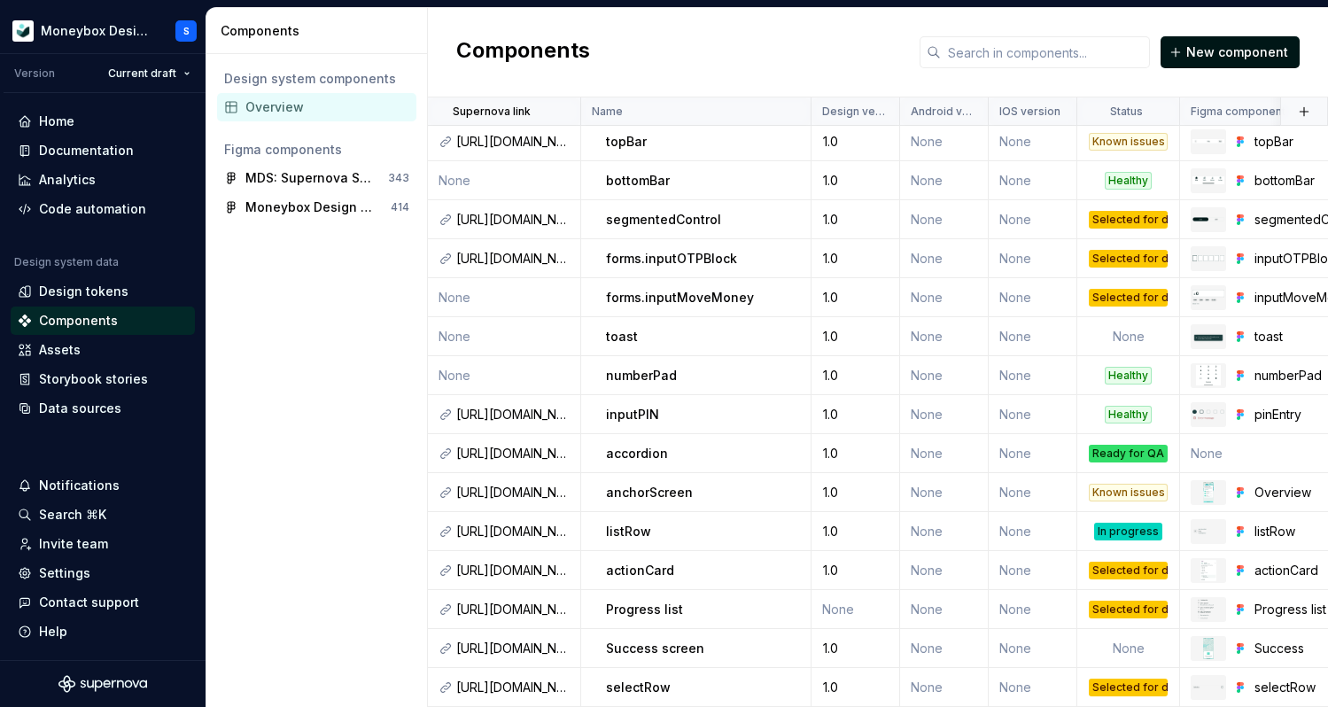
click at [1194, 58] on span "New component" at bounding box center [1237, 52] width 102 height 18
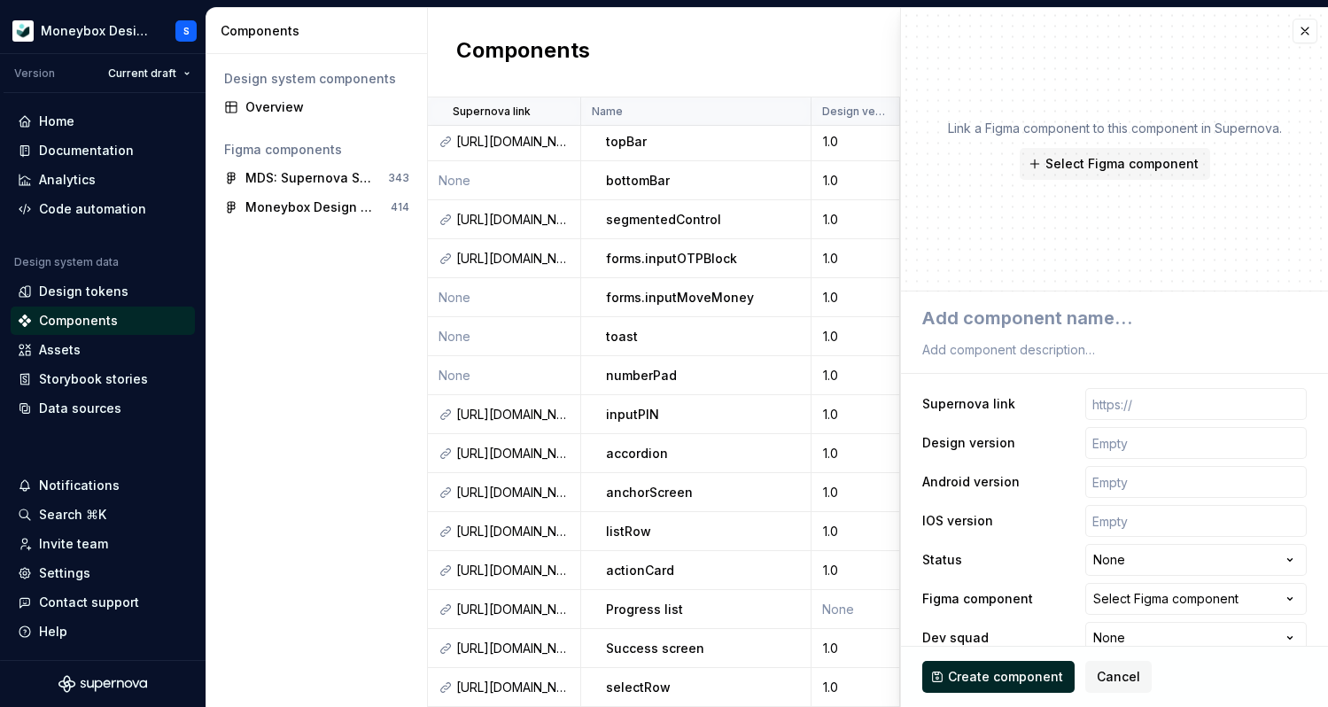
type textarea "*"
click at [1307, 29] on button "button" at bounding box center [1304, 31] width 25 height 25
